Goal: Task Accomplishment & Management: Use online tool/utility

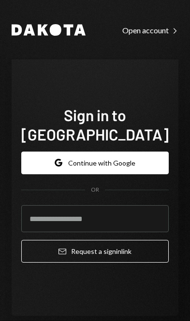
scroll to position [137, 0]
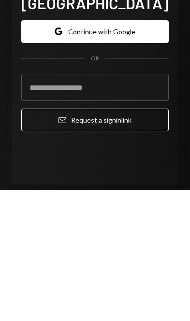
click at [67, 152] on button "Google Continue with Google" at bounding box center [94, 163] width 147 height 23
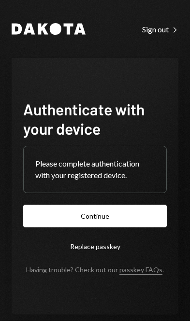
click at [126, 228] on button "Continue" at bounding box center [95, 216] width 144 height 23
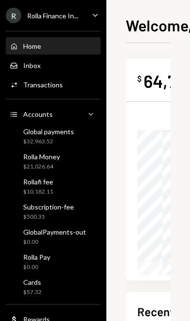
click at [81, 139] on div "Global payments $32,963.52" at bounding box center [53, 137] width 87 height 18
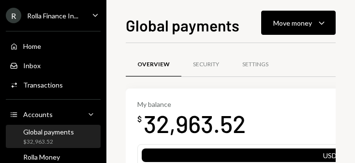
click at [189, 20] on div "Move money" at bounding box center [292, 23] width 39 height 10
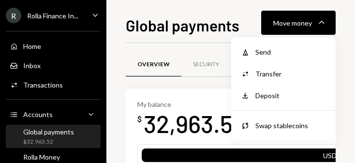
click at [189, 48] on div "Send" at bounding box center [290, 52] width 71 height 10
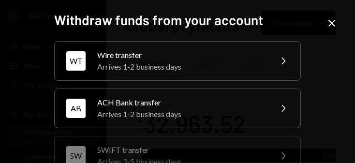
click at [189, 53] on div "WT Wire transfer Arrives 1-2 business days Chevron Right" at bounding box center [177, 61] width 246 height 40
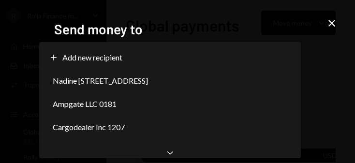
click at [189, 83] on div "Nadine Ineawo Darego 2666" at bounding box center [170, 80] width 254 height 23
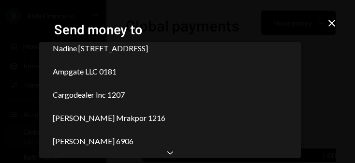
click at [176, 154] on div "Chevron Down" at bounding box center [169, 152] width 261 height 12
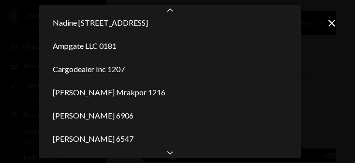
scroll to position [102, 0]
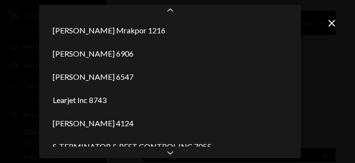
click at [177, 156] on div "Chevron Down" at bounding box center [169, 152] width 261 height 12
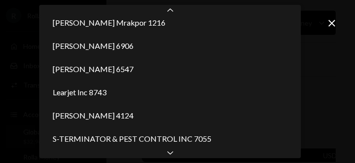
select select "**********"
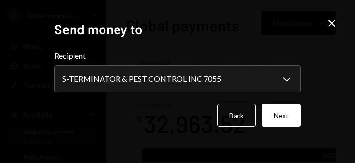
click at [189, 118] on button "Next" at bounding box center [280, 115] width 39 height 23
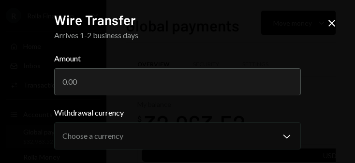
click at [74, 78] on input "Amount" at bounding box center [177, 81] width 246 height 27
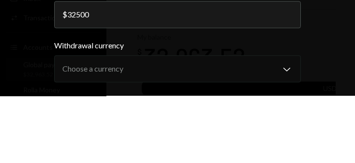
type input "32500"
click at [28, 14] on div "Dakota Recipient info Wire details Review Wire Transfer Arrives 1-2 business da…" at bounding box center [177, 81] width 355 height 163
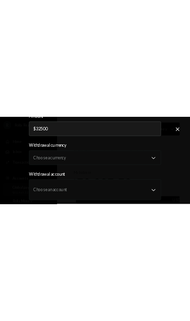
scroll to position [60, 0]
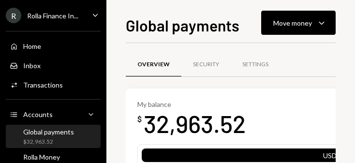
click at [189, 18] on div "Move money" at bounding box center [292, 23] width 39 height 10
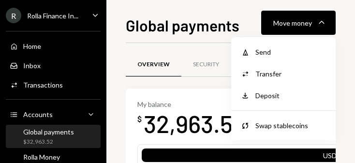
click at [189, 52] on div "Send" at bounding box center [290, 52] width 71 height 10
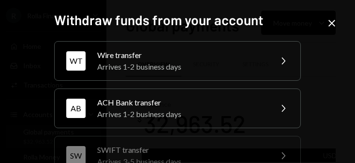
click at [189, 54] on div "WT Wire transfer Arrives 1-2 business days Chevron Right" at bounding box center [177, 61] width 246 height 40
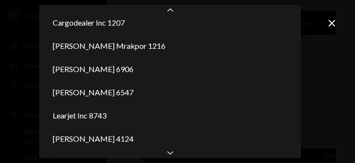
scroll to position [125, 0]
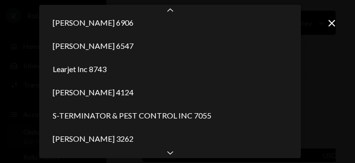
select select "**********"
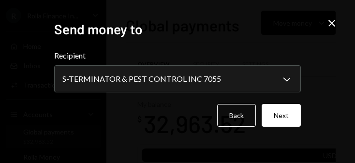
click at [189, 120] on button "Next" at bounding box center [280, 115] width 39 height 23
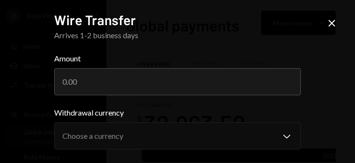
click at [189, 83] on input "Amount" at bounding box center [177, 81] width 246 height 27
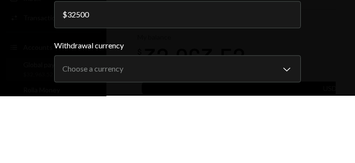
type input "32500"
click at [30, 9] on div "**********" at bounding box center [177, 81] width 355 height 163
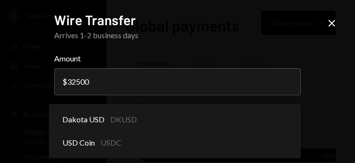
click at [189, 124] on div "Dakota USD DKUSD" at bounding box center [175, 119] width 244 height 23
select select "****"
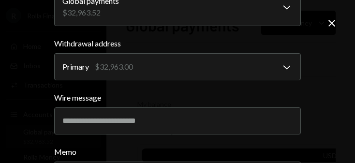
scroll to position [188, 0]
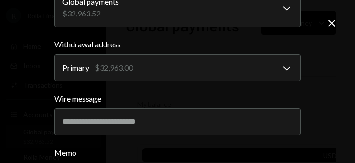
click at [189, 114] on input "Wire message" at bounding box center [177, 121] width 246 height 27
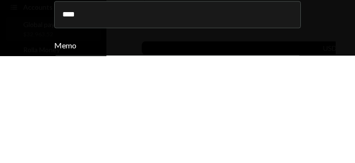
type input "****"
click at [189, 19] on div "**********" at bounding box center [177, 81] width 355 height 163
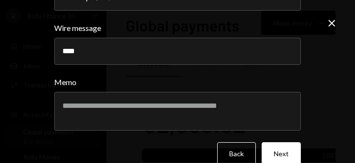
scroll to position [258, 0]
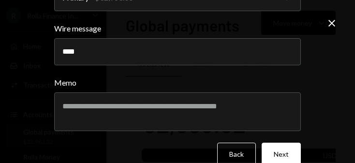
click at [189, 151] on button "Next" at bounding box center [280, 154] width 39 height 23
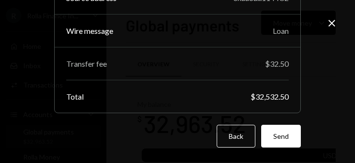
scroll to position [154, 0]
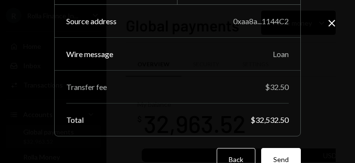
click at [189, 148] on button "Send" at bounding box center [281, 159] width 40 height 23
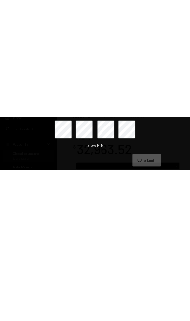
scroll to position [0, 0]
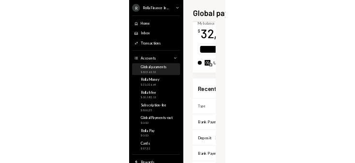
scroll to position [58, 2]
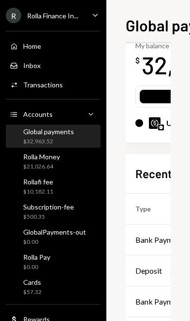
click at [157, 236] on div "Bank Payment" at bounding box center [159, 240] width 48 height 12
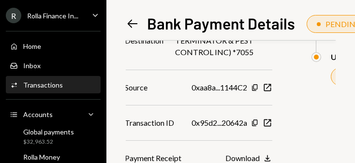
scroll to position [274, 1]
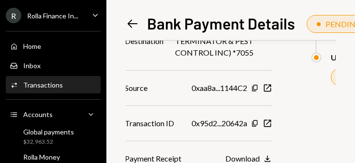
click at [189, 154] on icon "Download" at bounding box center [267, 159] width 10 height 10
